Goal: Information Seeking & Learning: Compare options

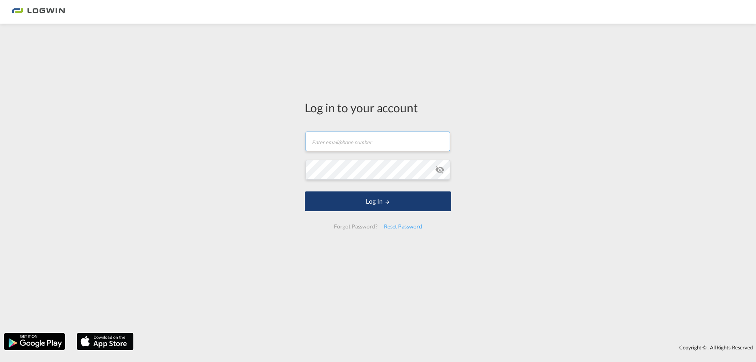
type input "[PERSON_NAME][EMAIL_ADDRESS][PERSON_NAME][DOMAIN_NAME]"
click at [385, 201] on md-icon "LOGIN" at bounding box center [388, 202] width 6 height 6
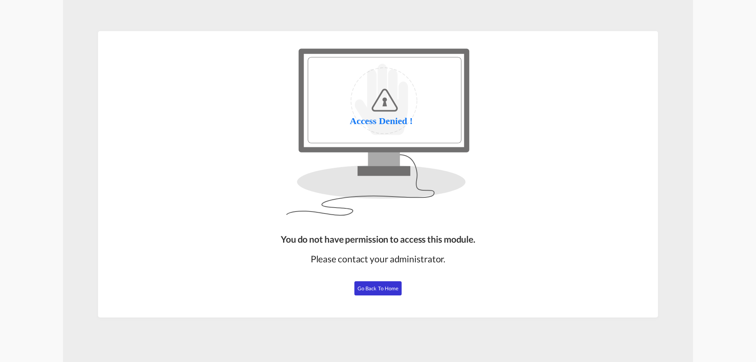
click at [374, 293] on button "Go Back to Home" at bounding box center [377, 288] width 47 height 14
